Goal: Task Accomplishment & Management: Manage account settings

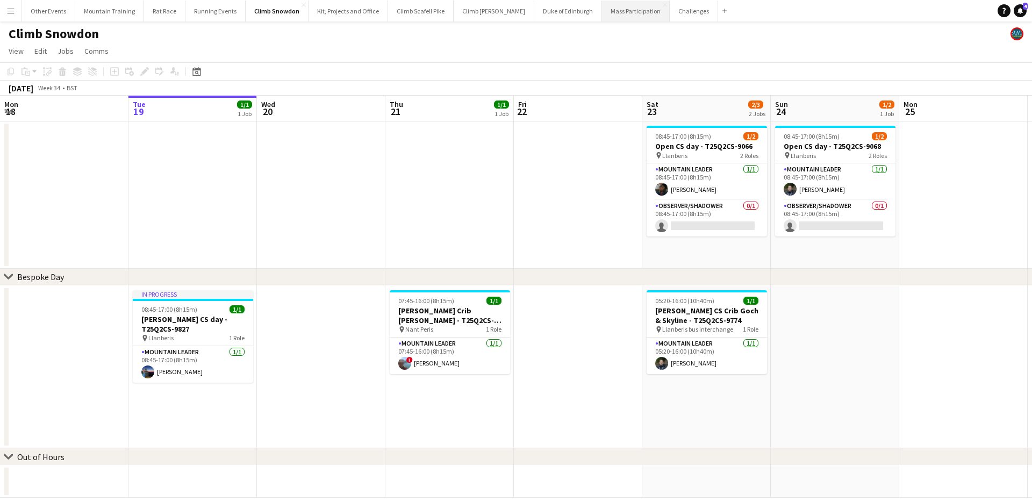
click at [603, 11] on button "Mass Participation Close" at bounding box center [636, 11] width 68 height 21
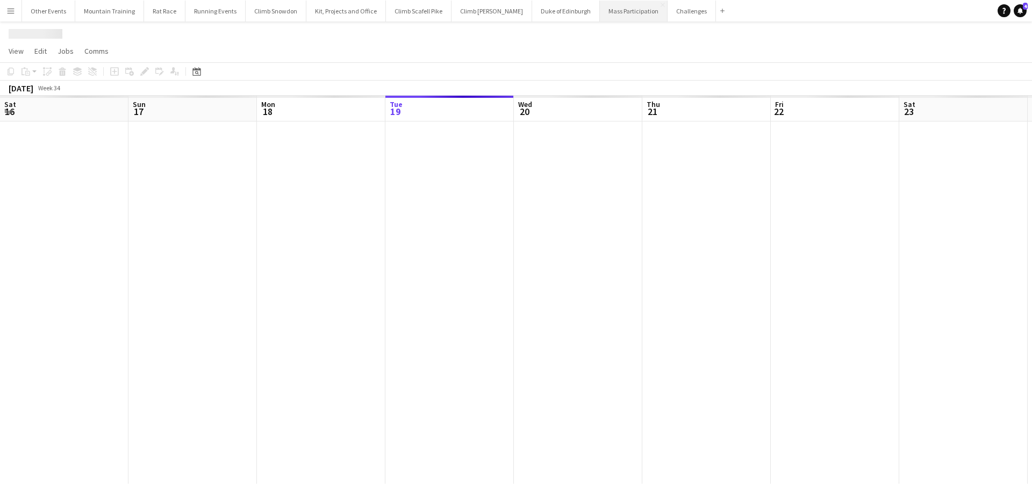
scroll to position [0, 257]
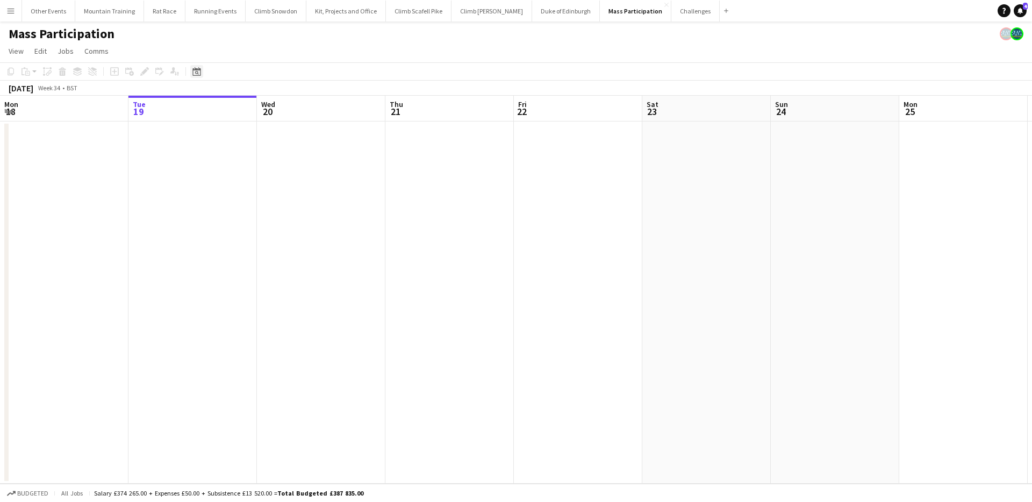
click at [193, 70] on icon "Date picker" at bounding box center [197, 71] width 9 height 9
click at [283, 105] on span "Next month" at bounding box center [284, 109] width 22 height 22
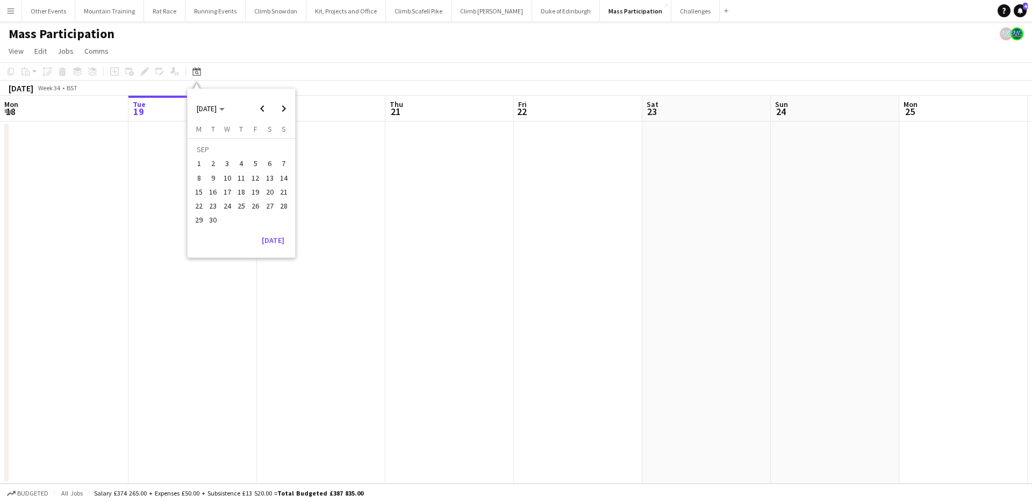
click at [272, 177] on span "13" at bounding box center [269, 178] width 13 height 13
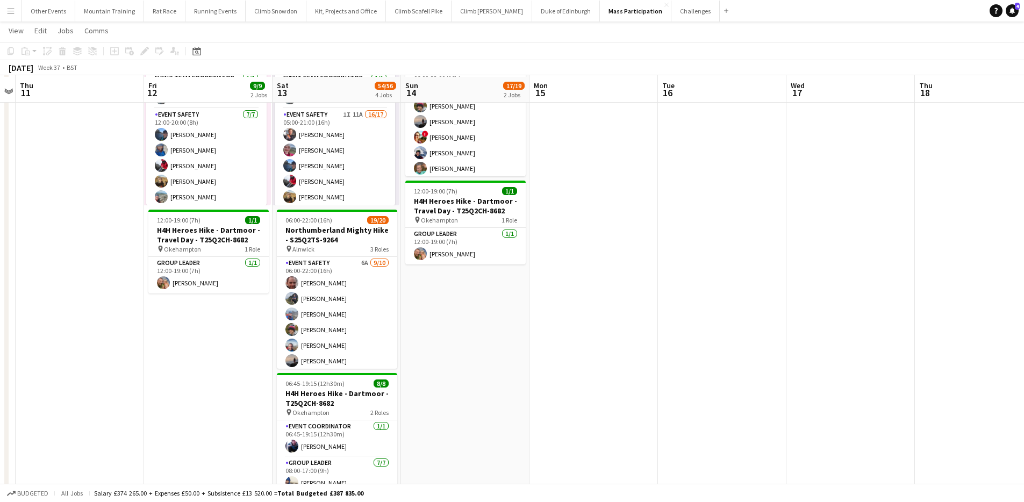
scroll to position [83, 0]
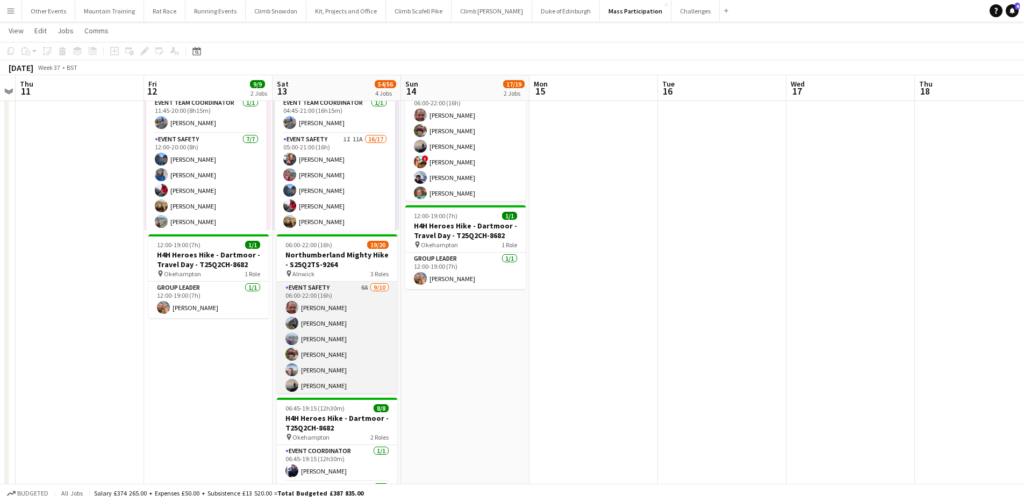
click at [332, 319] on app-card-role "Event Safety 6A 9/10 06:00-22:00 (16h) Tony Stevens Phil Derych Dean McNaught J…" at bounding box center [337, 370] width 120 height 177
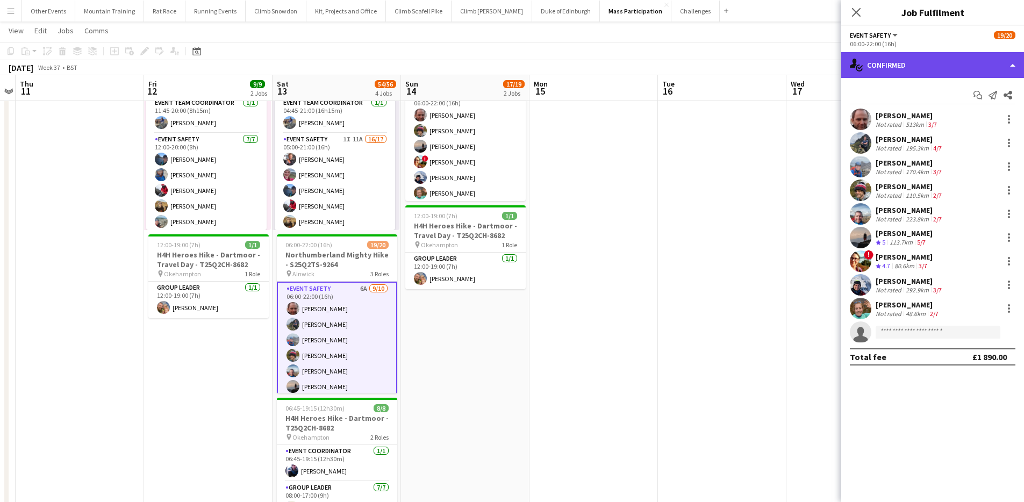
click at [954, 71] on div "single-neutral-actions-check-2 Confirmed" at bounding box center [933, 65] width 183 height 26
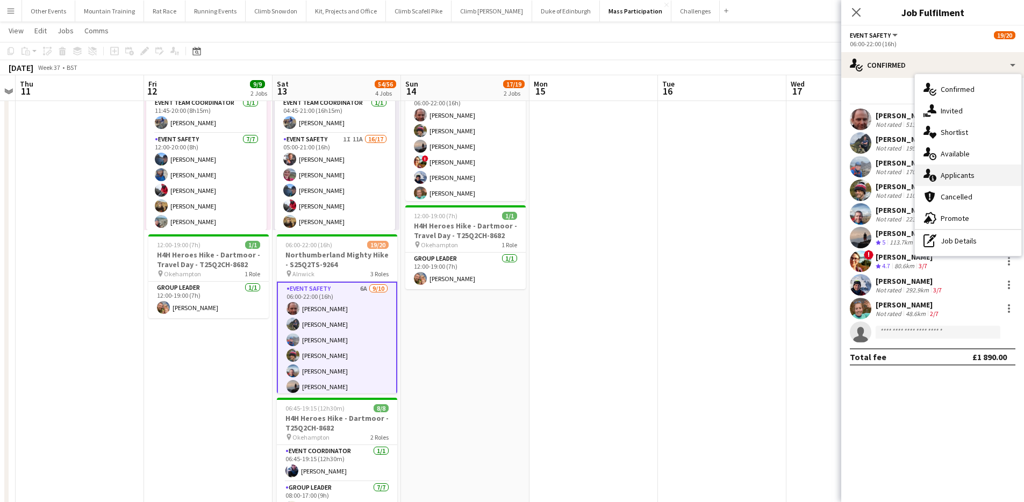
click at [975, 172] on div "single-neutral-actions-information Applicants" at bounding box center [968, 176] width 106 height 22
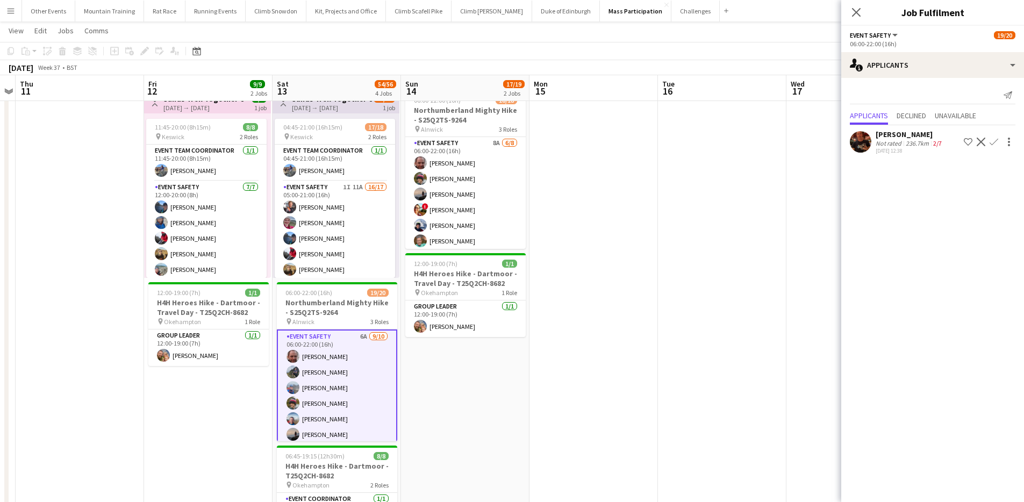
scroll to position [33, 0]
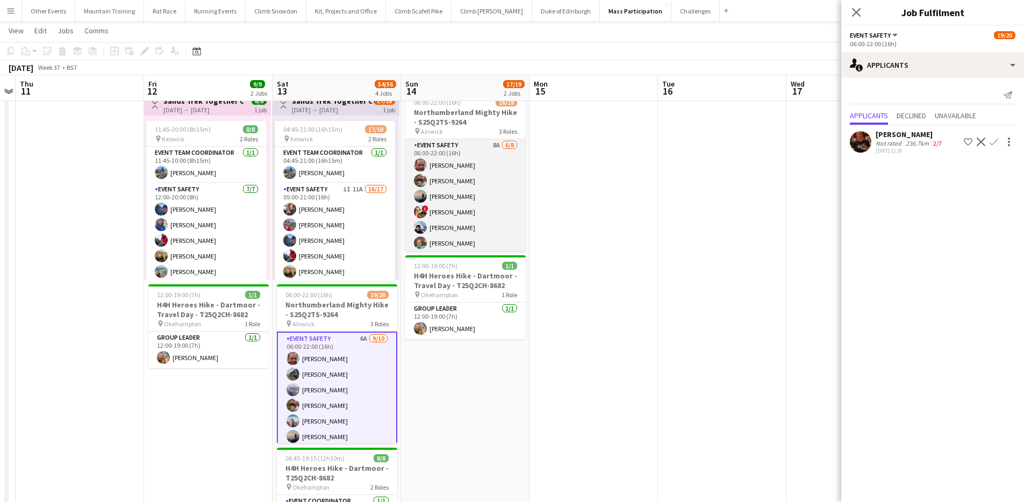
click at [485, 211] on app-card-role "Event Safety 8A 6/8 06:00-22:00 (16h) Tony Stevens James Matthews Phil Dodds ! …" at bounding box center [465, 212] width 120 height 146
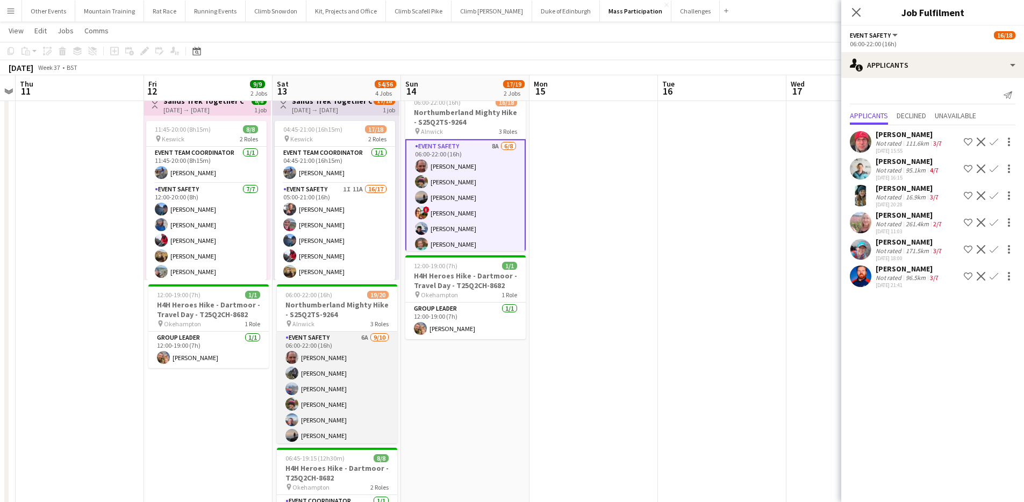
click at [358, 365] on app-card-role "Event Safety 6A 9/10 06:00-22:00 (16h) Tony Stevens Phil Derych Dean McNaught J…" at bounding box center [337, 420] width 120 height 177
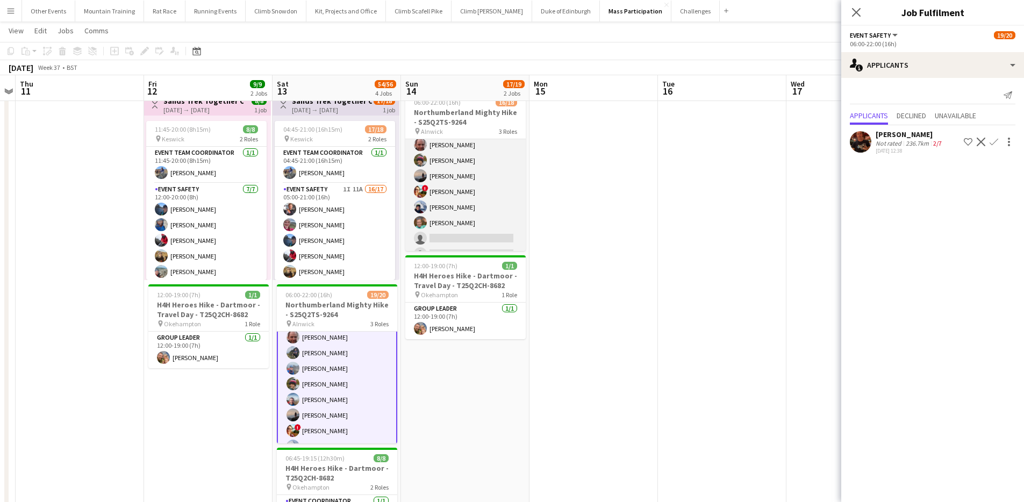
scroll to position [23, 0]
click at [475, 199] on app-card-role "Event Safety 8A 6/8 06:00-22:00 (16h) Tony Stevens James Matthews Phil Dodds ! …" at bounding box center [465, 189] width 120 height 146
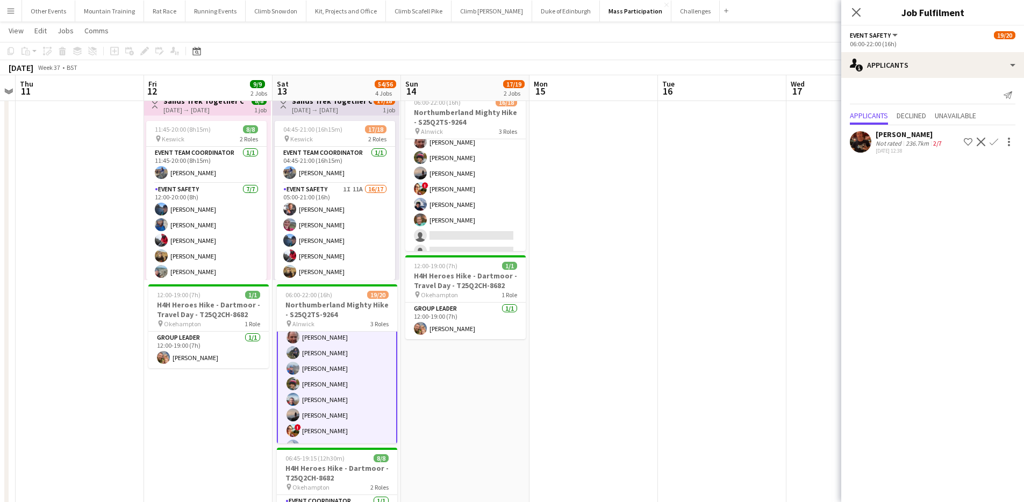
scroll to position [24, 0]
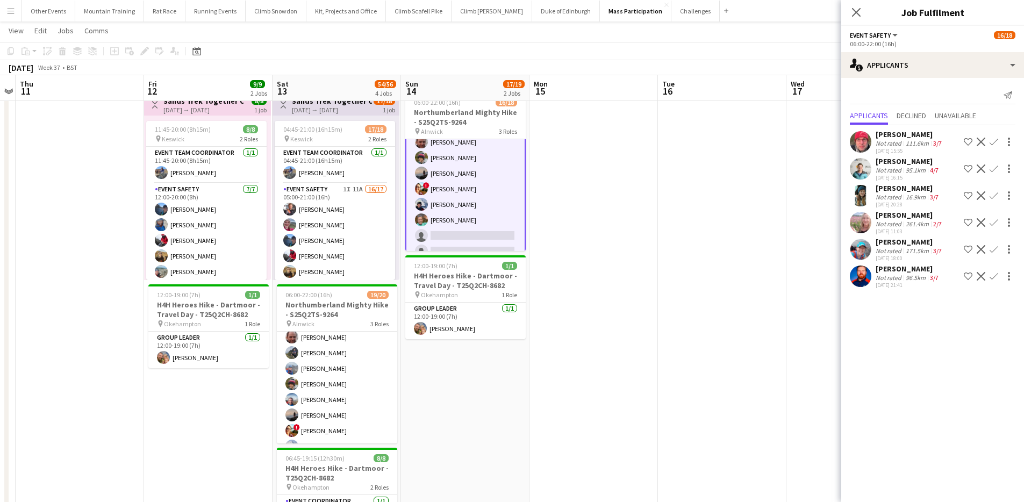
click at [976, 51] on app-options-switcher "Event Safety All roles Event Safety 16/18 06:00-22:00 (16h)" at bounding box center [933, 39] width 183 height 26
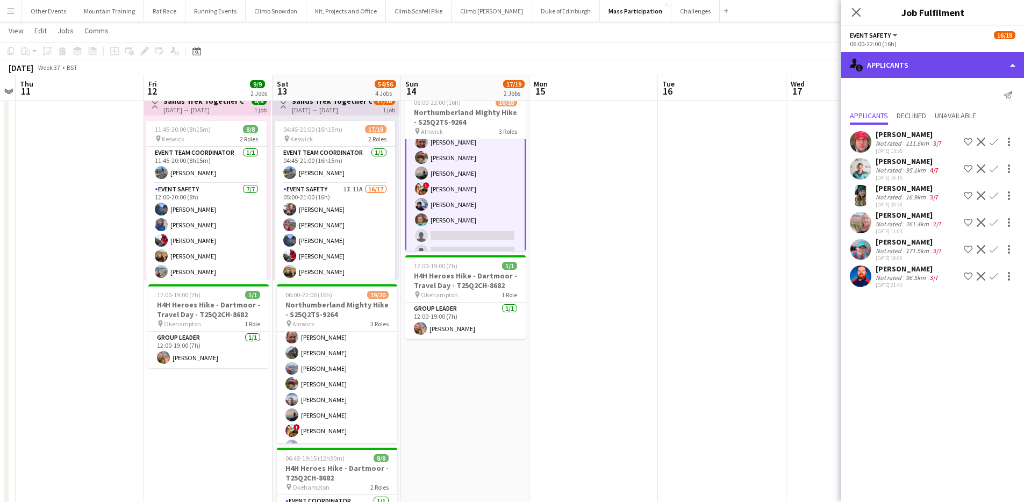
click at [964, 69] on div "single-neutral-actions-information Applicants" at bounding box center [933, 65] width 183 height 26
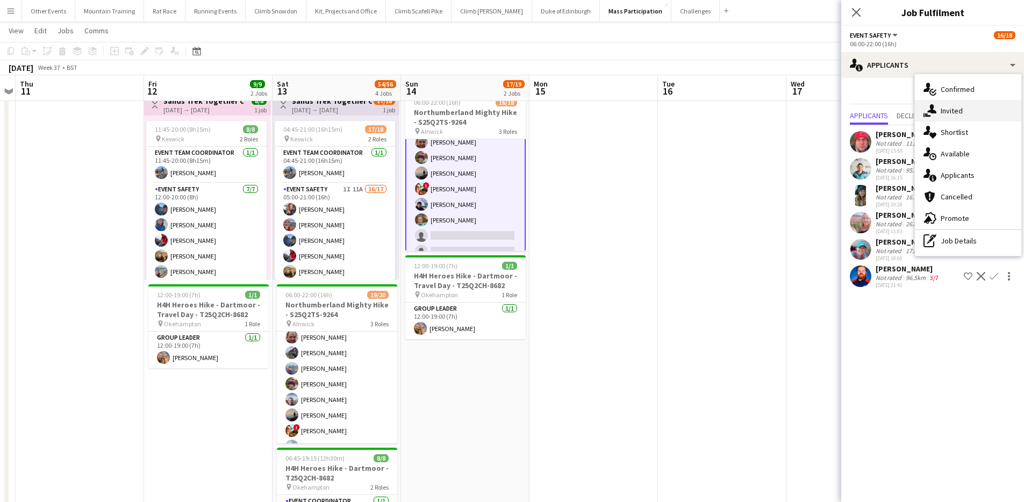
click at [969, 115] on div "single-neutral-actions-share-1 Invited" at bounding box center [968, 111] width 106 height 22
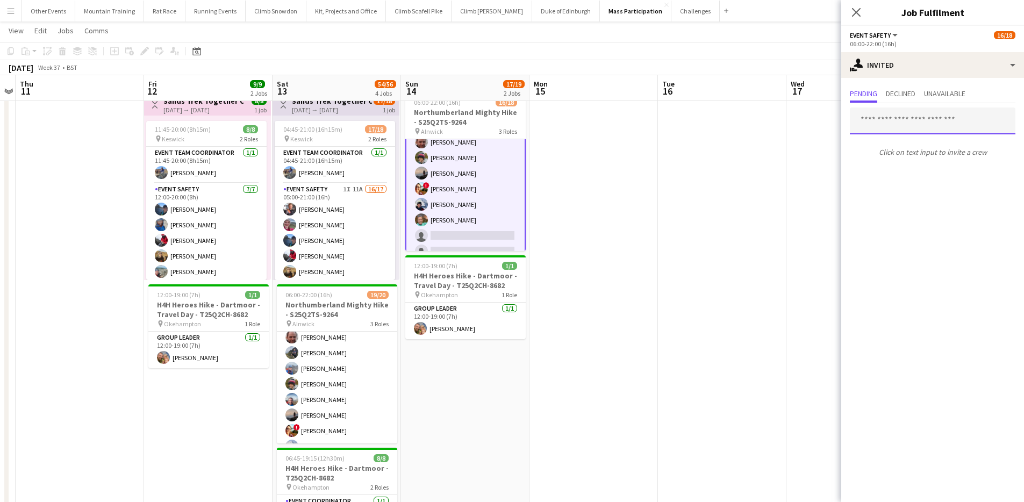
click at [938, 123] on input "text" at bounding box center [933, 121] width 166 height 27
type input "*****"
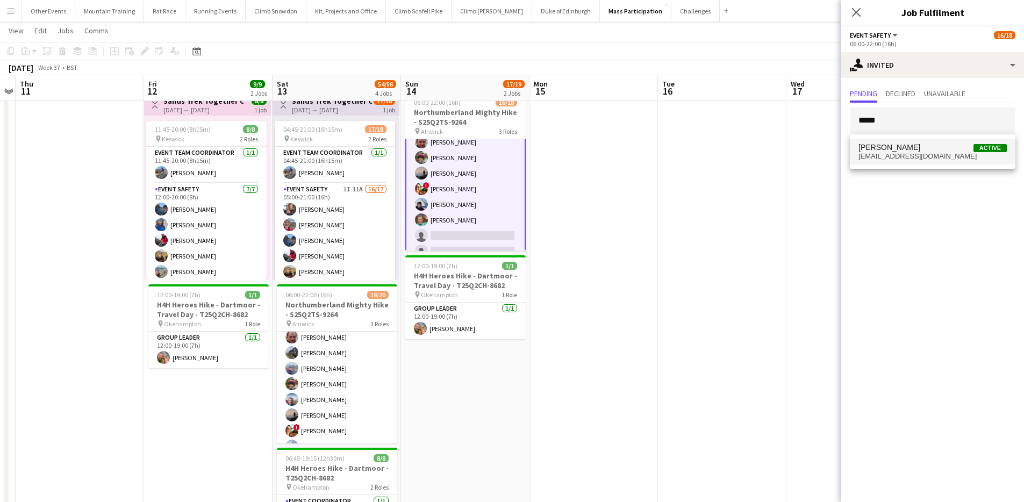
click at [933, 151] on span "Ian Howells Active" at bounding box center [933, 147] width 148 height 9
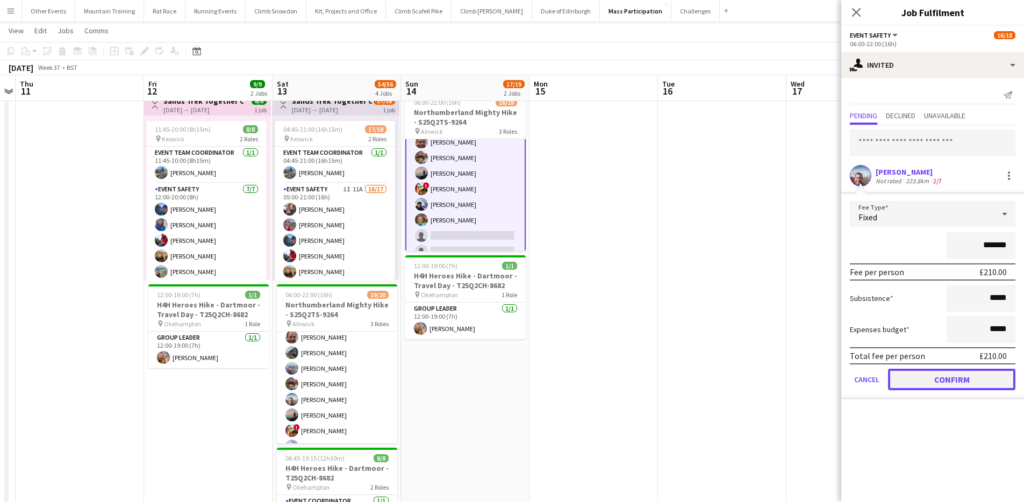
click at [941, 388] on button "Confirm" at bounding box center [951, 380] width 127 height 22
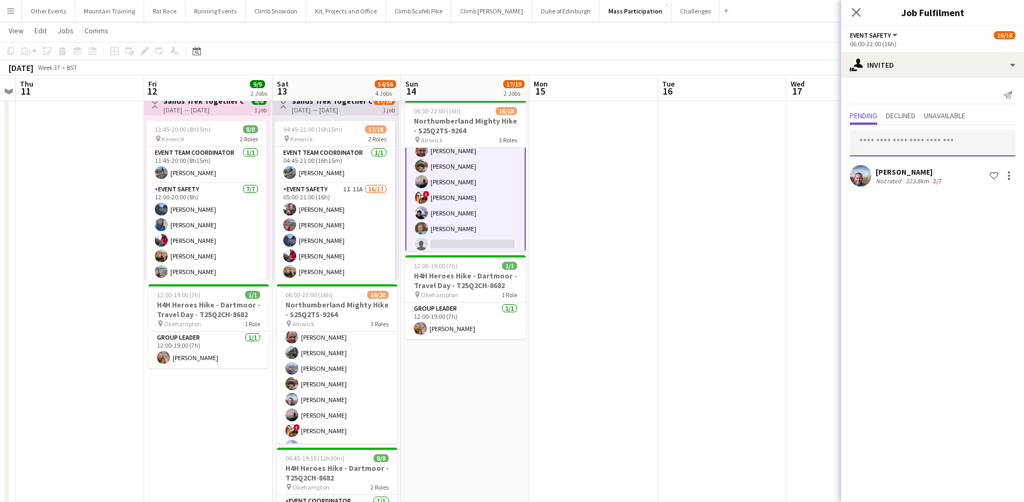
click at [915, 152] on input "text" at bounding box center [933, 143] width 166 height 27
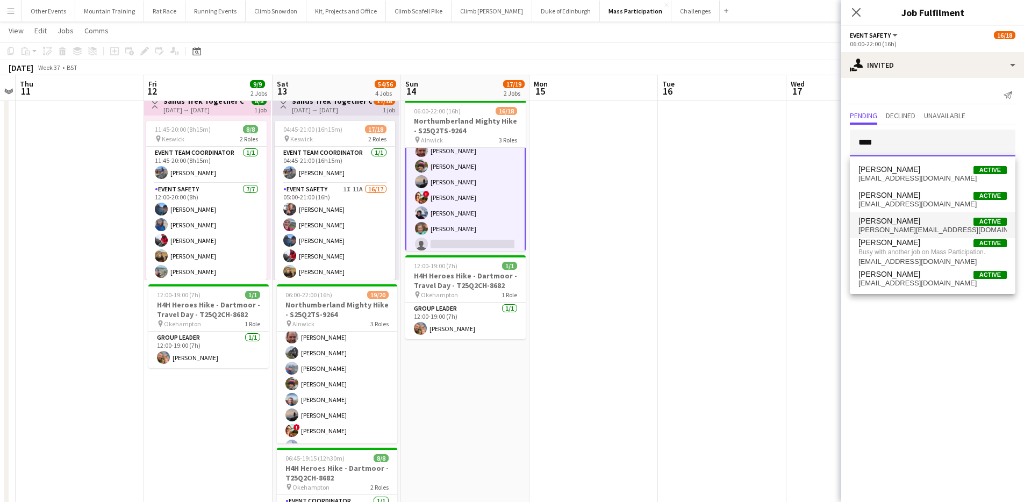
type input "****"
click at [921, 216] on mat-option "Phil Derych Active philip.derych2415@gmail.com" at bounding box center [933, 225] width 166 height 26
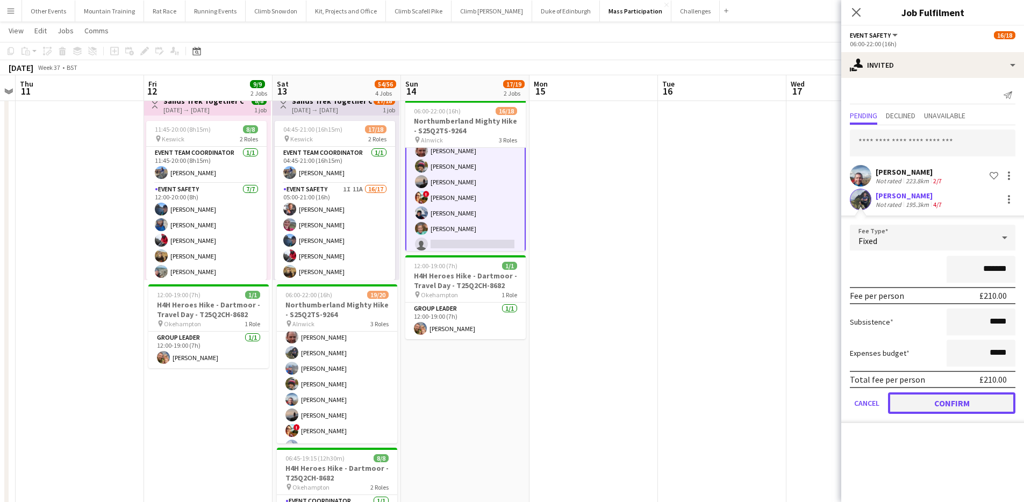
click at [955, 403] on button "Confirm" at bounding box center [951, 404] width 127 height 22
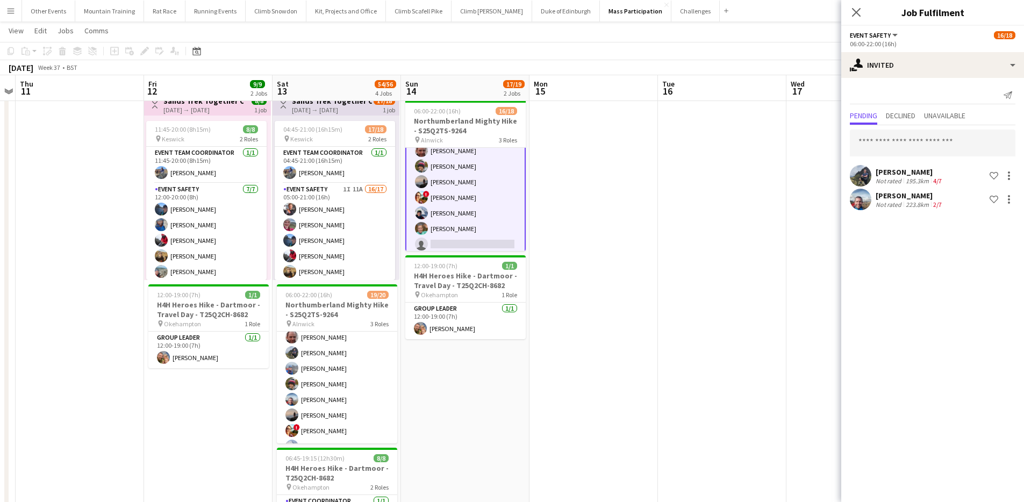
click at [775, 51] on app-toolbar "Copy Paste Paste Command V Paste with crew Command Shift V Paste linked Job Del…" at bounding box center [512, 51] width 1024 height 18
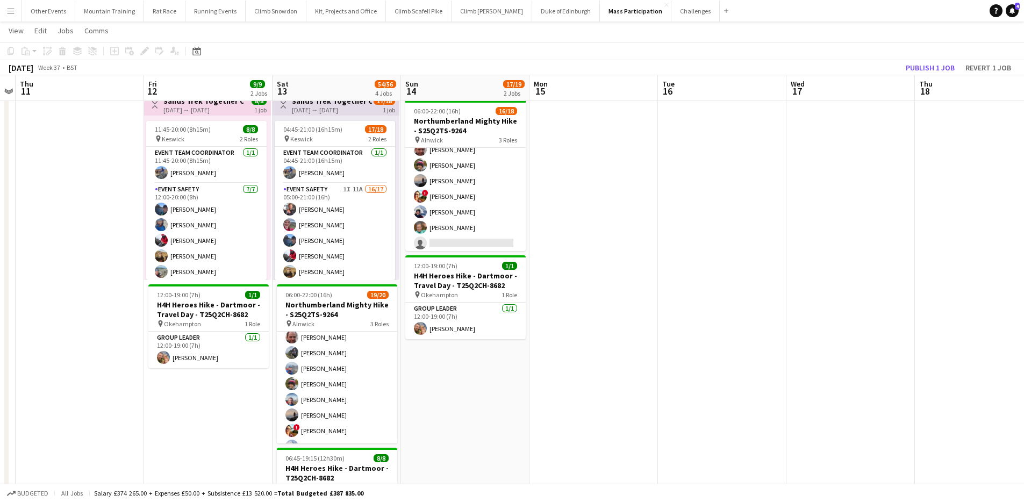
scroll to position [23, 0]
click at [916, 61] on button "Publish 1 job" at bounding box center [931, 68] width 58 height 14
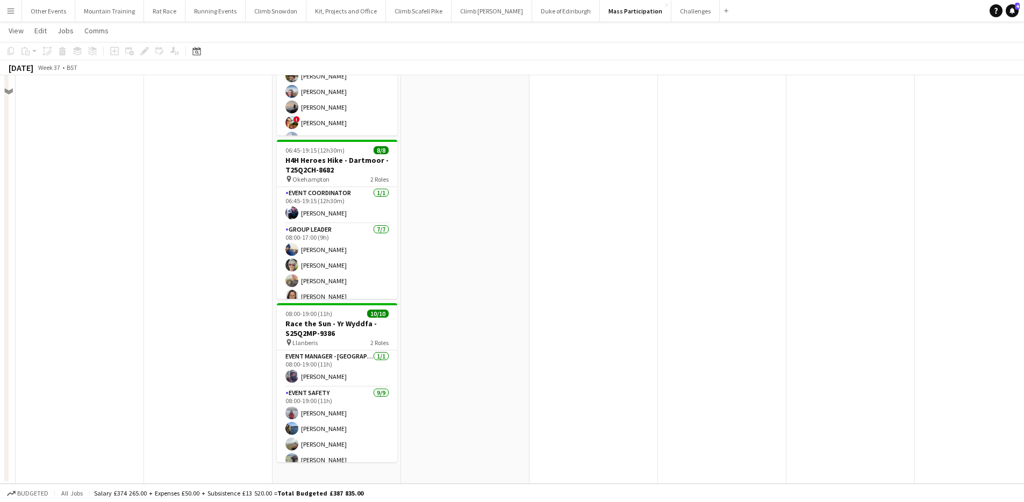
scroll to position [0, 0]
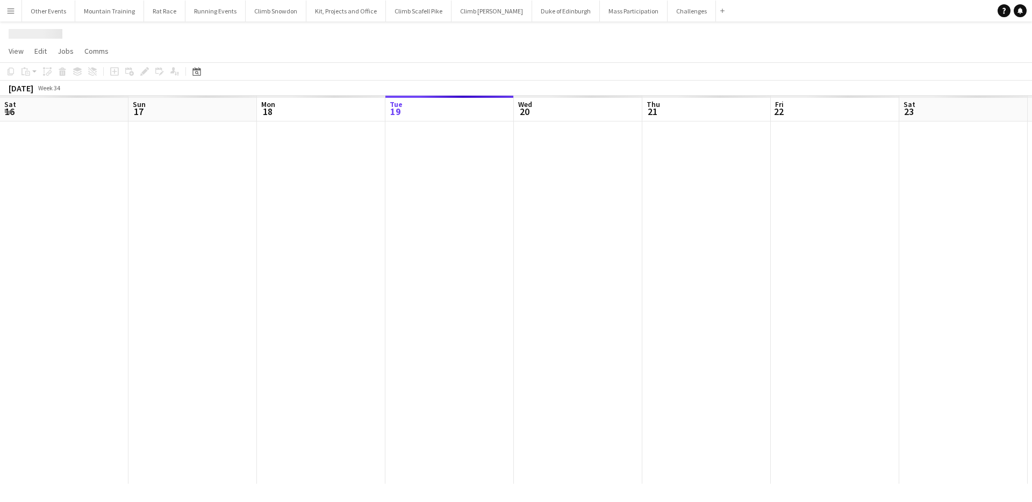
scroll to position [0, 257]
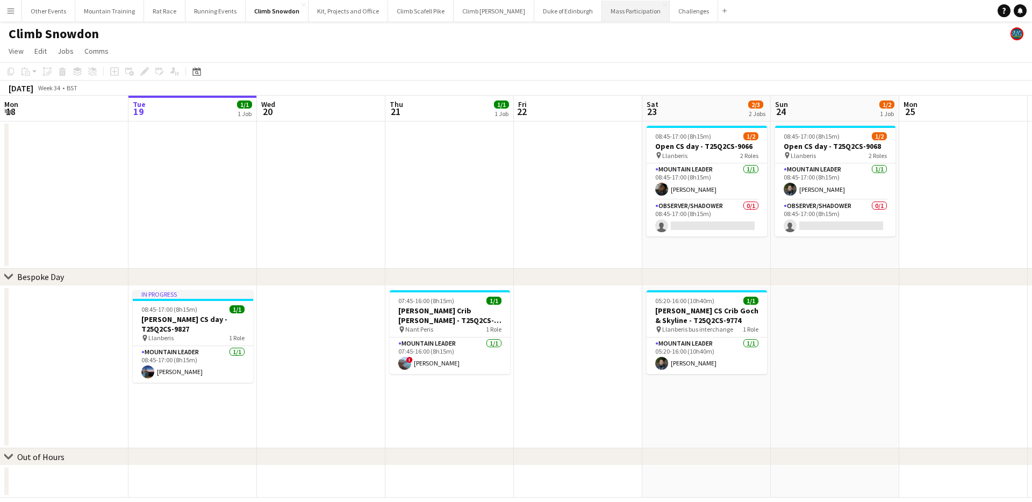
click at [622, 12] on button "Mass Participation Close" at bounding box center [636, 11] width 68 height 21
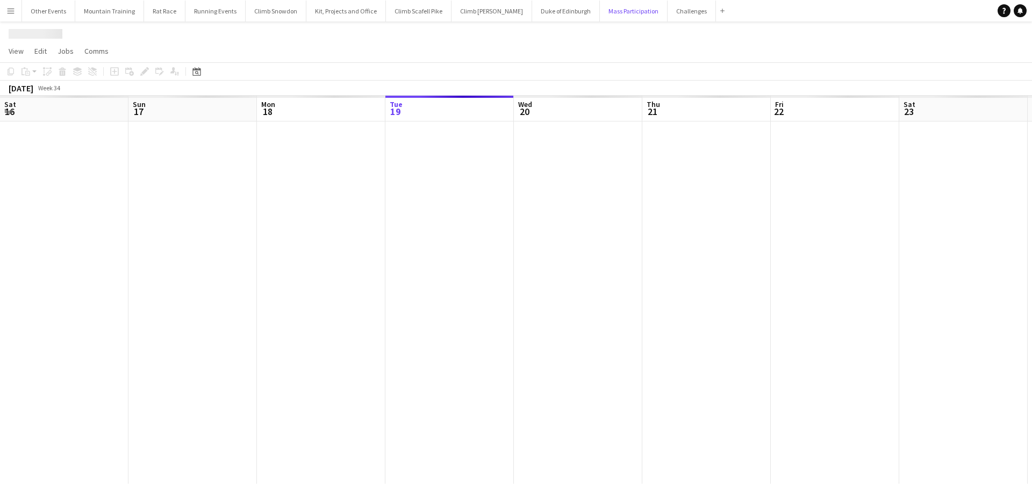
scroll to position [0, 257]
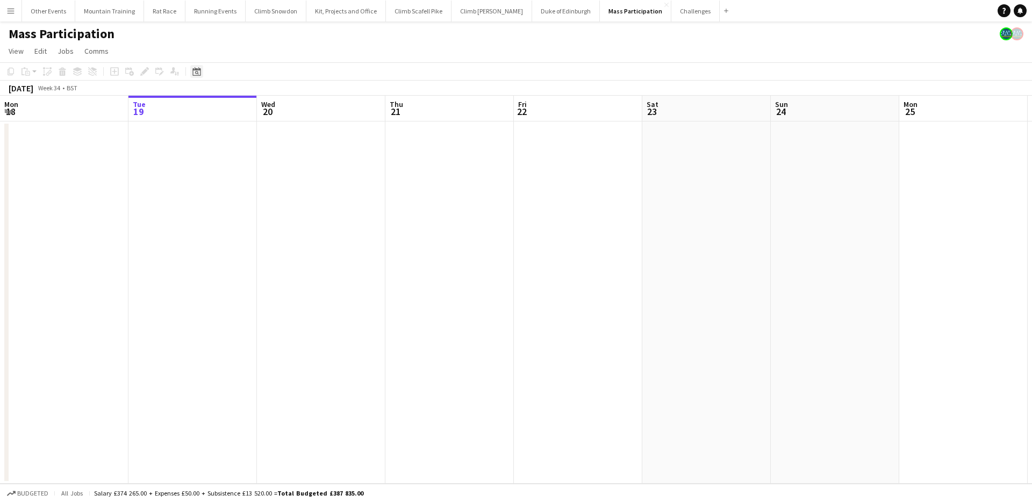
click at [196, 70] on icon "Date picker" at bounding box center [197, 71] width 9 height 9
click at [281, 108] on span "Next month" at bounding box center [284, 109] width 22 height 22
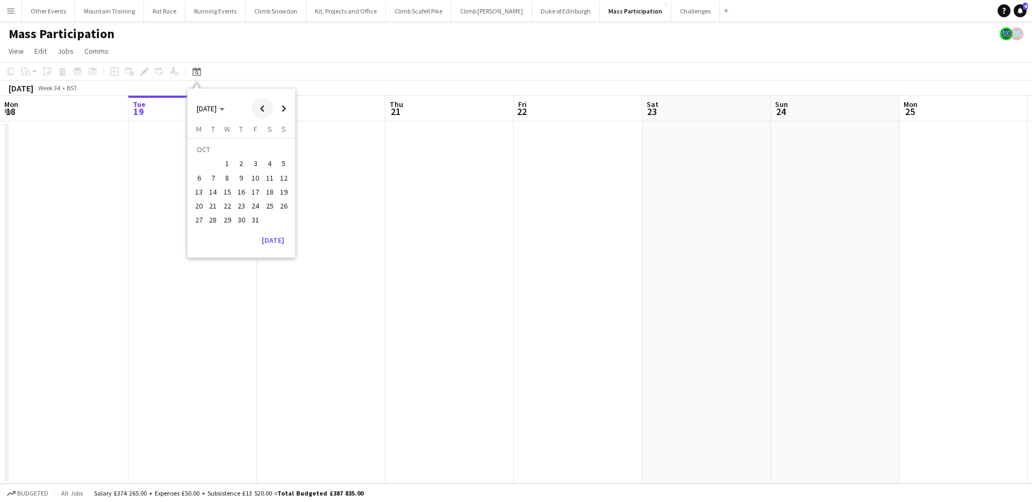
click at [263, 106] on span "Previous month" at bounding box center [263, 109] width 22 height 22
click at [272, 204] on span "27" at bounding box center [269, 206] width 13 height 13
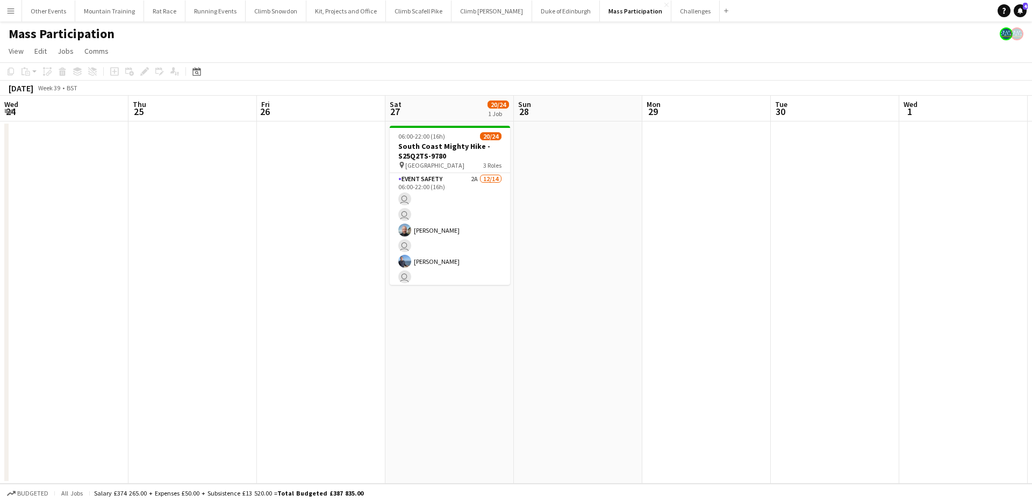
scroll to position [0, 370]
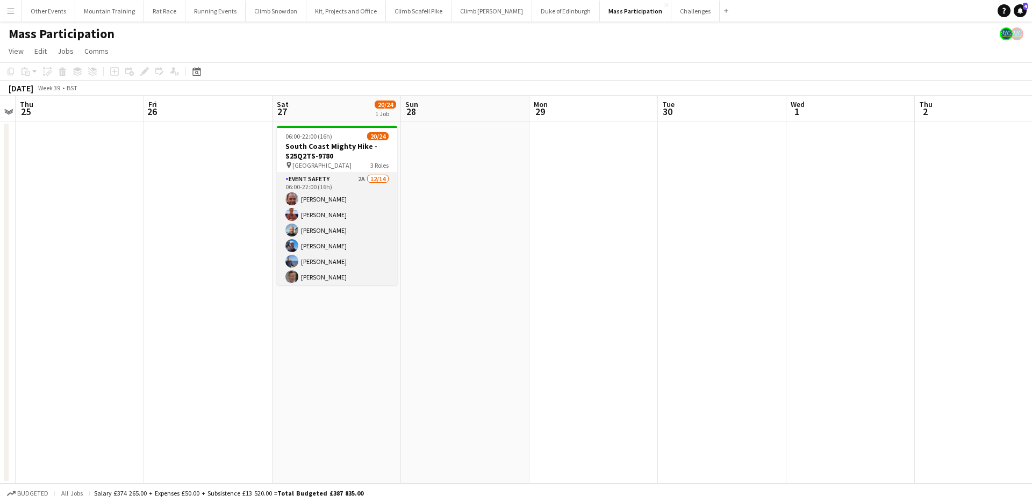
click at [350, 211] on app-card-role "Event Safety 2A [DATE] 06:00-22:00 (16h) [PERSON_NAME] [PERSON_NAME] [PERSON_NA…" at bounding box center [337, 294] width 120 height 243
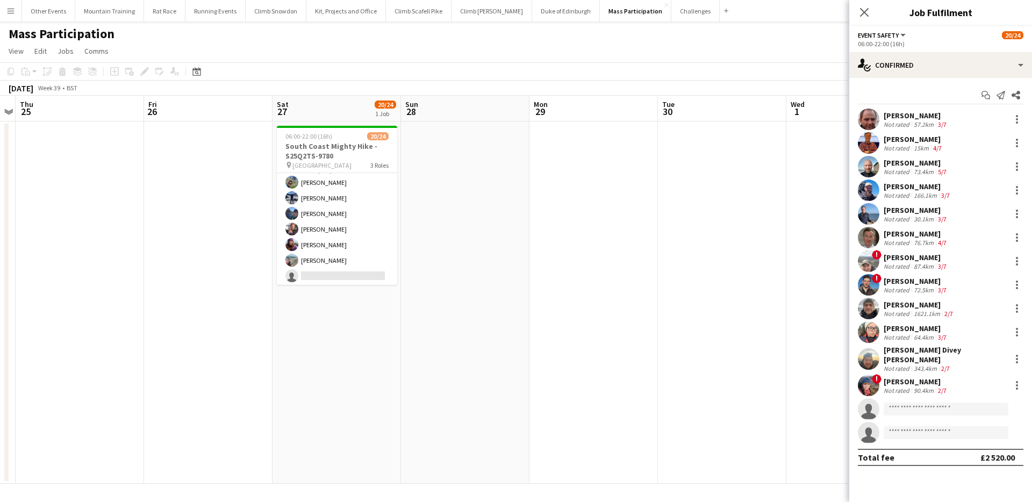
click at [350, 211] on app-card-role "Event Safety - Core Team 3A [DATE] 06:00-22:00 (16h) [PERSON_NAME] [PERSON_NAME…" at bounding box center [337, 229] width 120 height 146
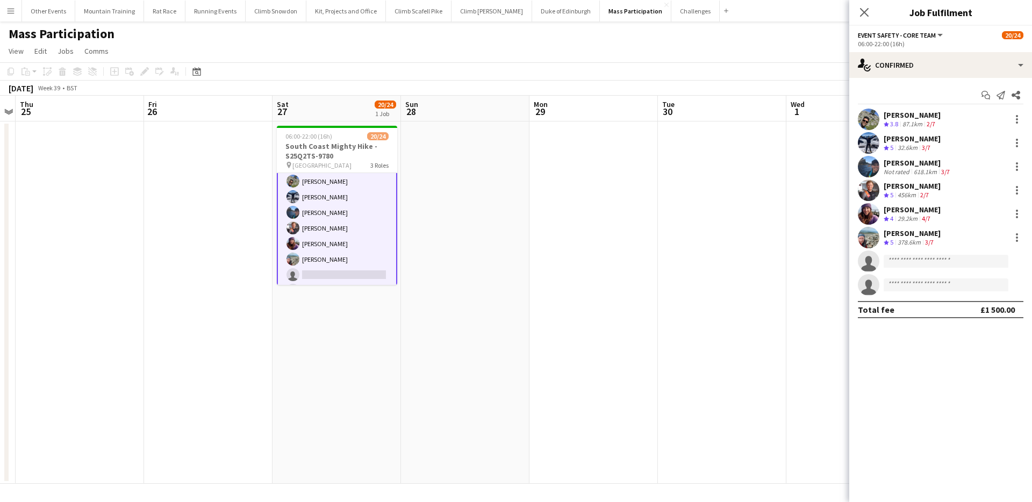
scroll to position [260, 0]
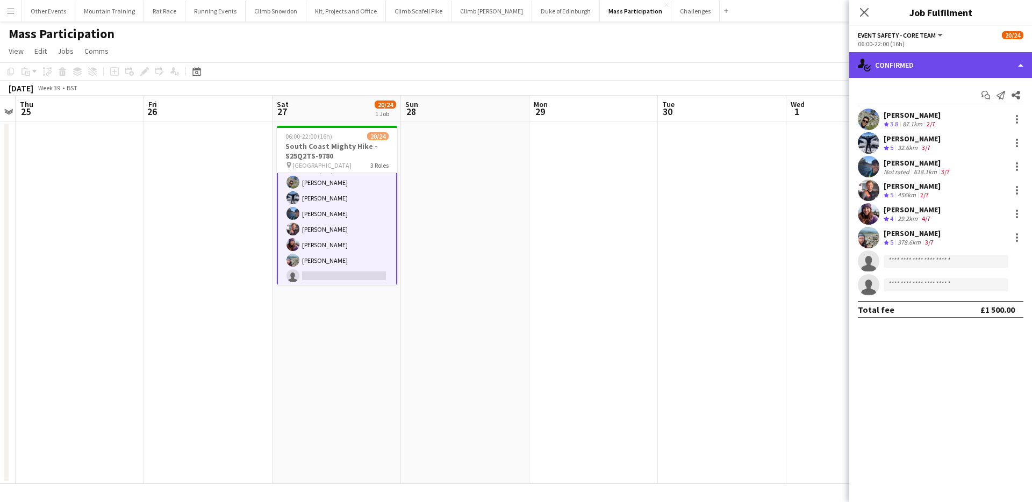
click at [960, 55] on div "single-neutral-actions-check-2 Confirmed" at bounding box center [941, 65] width 183 height 26
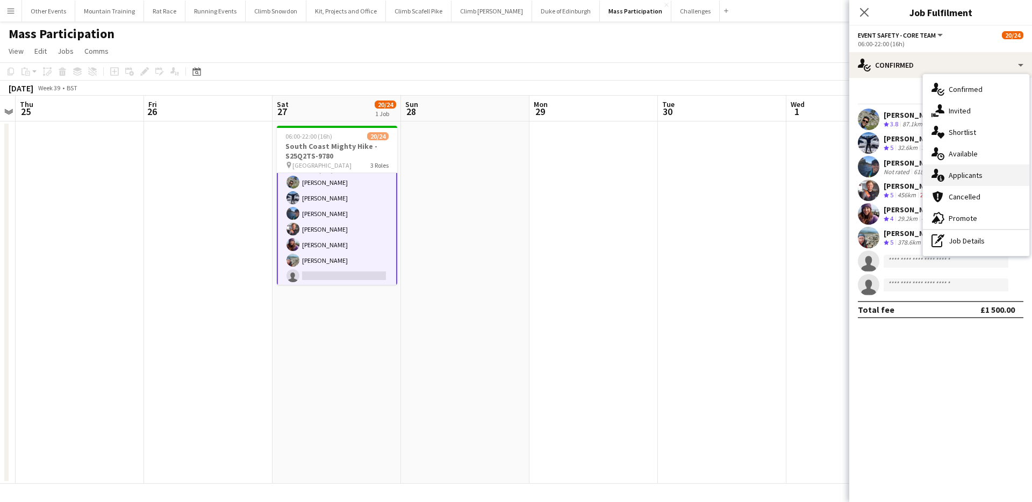
click at [983, 173] on div "single-neutral-actions-information Applicants" at bounding box center [976, 176] width 106 height 22
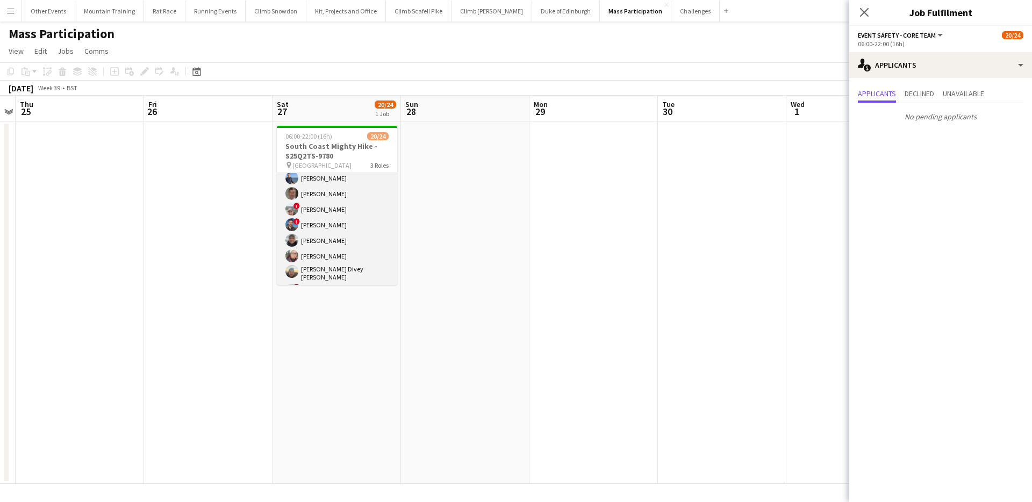
click at [342, 216] on app-card-role "Event Safety 2A [DATE] 06:00-22:00 (16h) [PERSON_NAME] [PERSON_NAME] [PERSON_NA…" at bounding box center [337, 211] width 120 height 243
click at [345, 226] on app-card-role "Event Safety - Core Team 3A [DATE] 06:00-22:00 (16h) [PERSON_NAME] [PERSON_NAME…" at bounding box center [337, 262] width 120 height 146
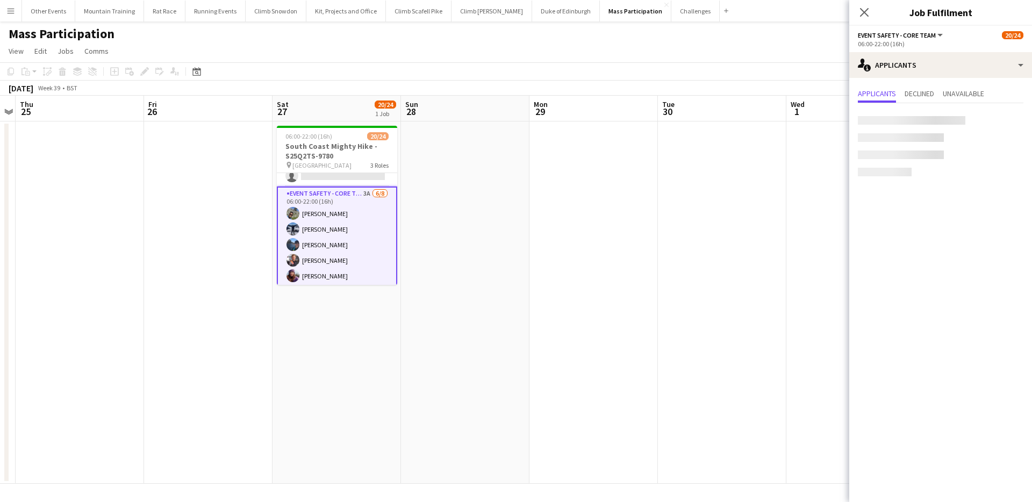
scroll to position [228, 0]
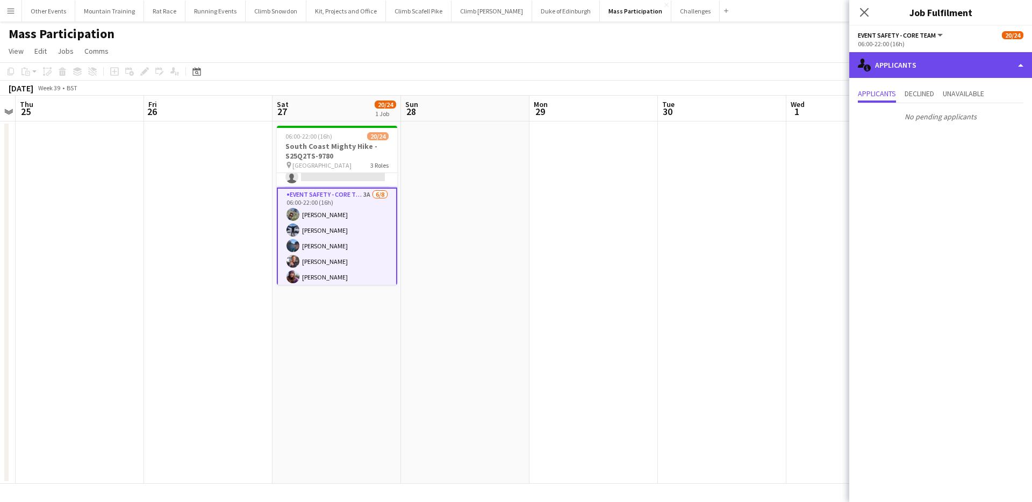
click at [916, 58] on div "single-neutral-actions-information Applicants" at bounding box center [941, 65] width 183 height 26
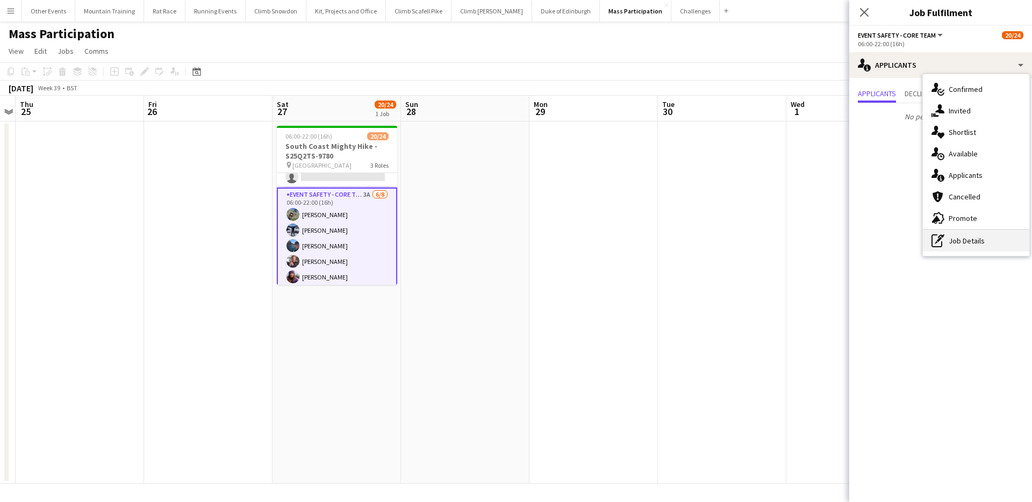
click at [970, 244] on div "pen-write Job Details" at bounding box center [976, 241] width 106 height 22
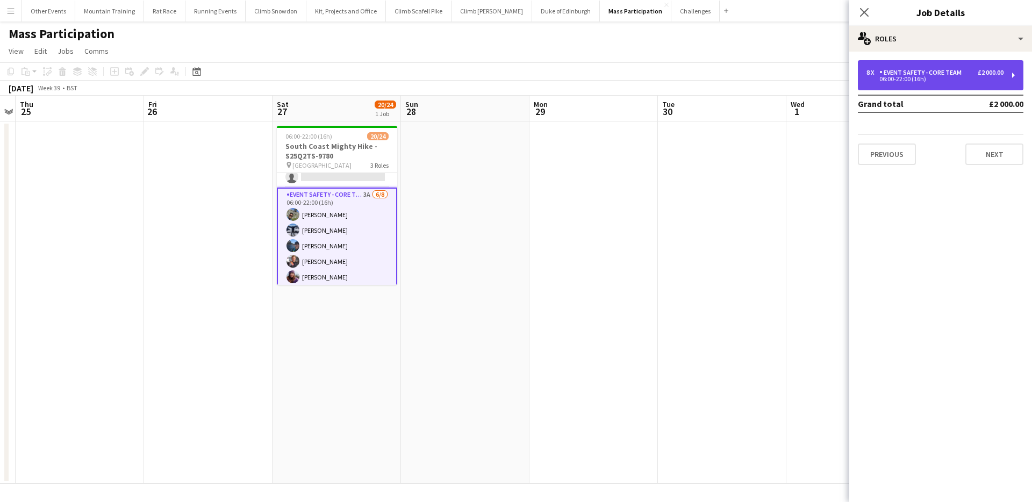
click at [949, 86] on div "8 x Event Safety - Core Team £2 000.00 06:00-22:00 (16h)" at bounding box center [941, 75] width 166 height 30
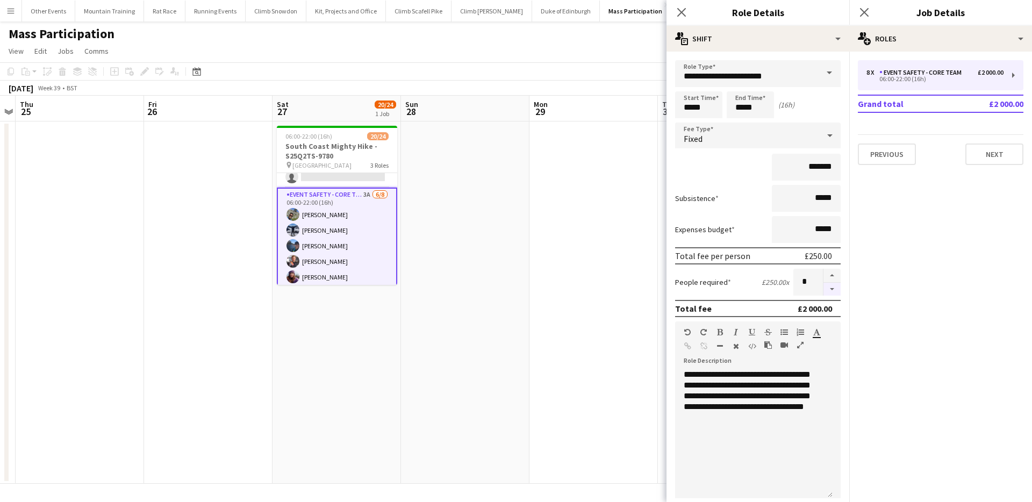
click at [827, 286] on button "button" at bounding box center [832, 289] width 17 height 13
type input "*"
click at [570, 36] on div "Mass Participation" at bounding box center [516, 32] width 1032 height 20
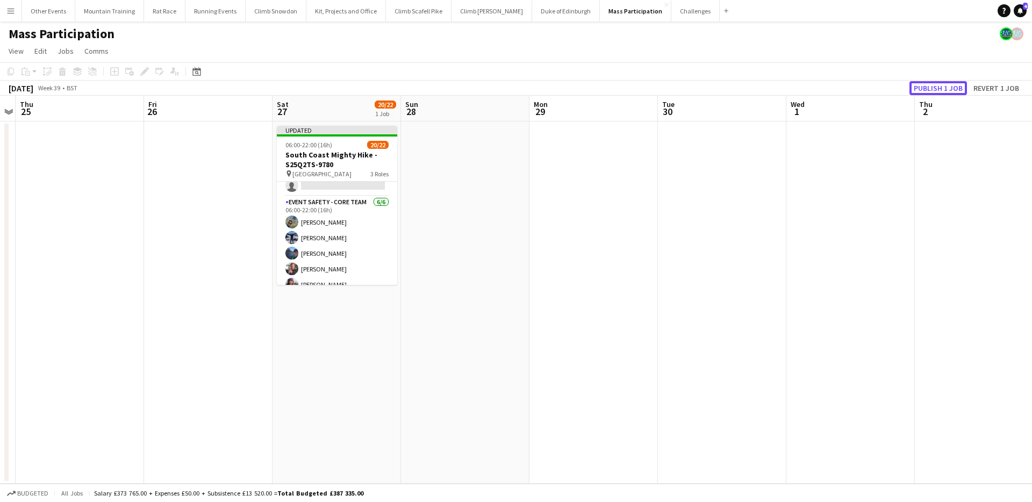
click at [927, 86] on button "Publish 1 job" at bounding box center [939, 88] width 58 height 14
